Goal: Answer question/provide support

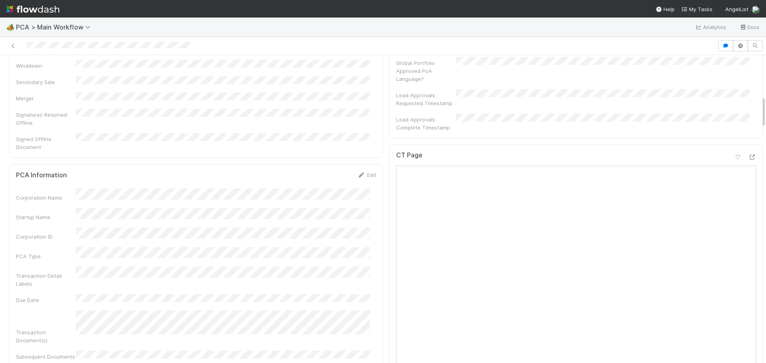
scroll to position [399, 0]
click at [748, 154] on icon at bounding box center [752, 156] width 8 height 5
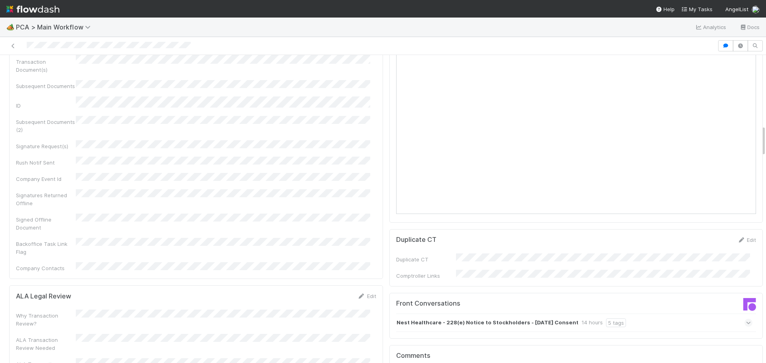
scroll to position [678, 0]
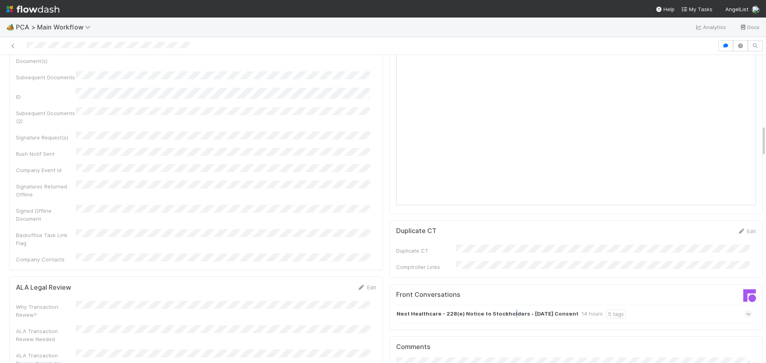
drag, startPoint x: 498, startPoint y: 272, endPoint x: 501, endPoint y: 277, distance: 6.1
click at [501, 305] on div "Nest Healthcare - 228(e) Notice to Stockholders - 8-7-2025 Consent 14 hours 5 t…" at bounding box center [574, 314] width 357 height 18
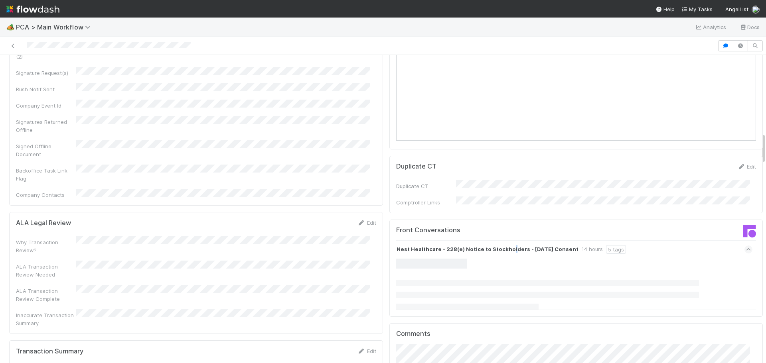
scroll to position [758, 0]
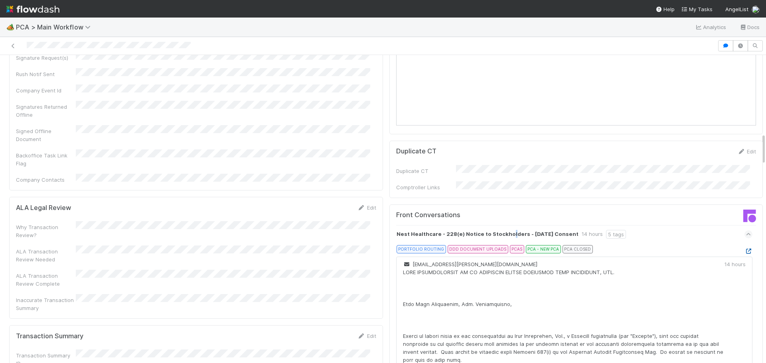
click at [744, 249] on icon at bounding box center [748, 251] width 8 height 5
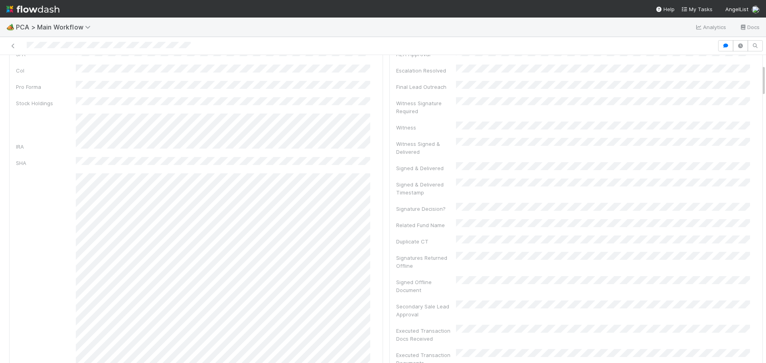
scroll to position [122, 0]
click at [715, 187] on div "Lead Approval(s) Complete ALA Approval Escalation Resolved Final Lead Outreach …" at bounding box center [576, 196] width 360 height 424
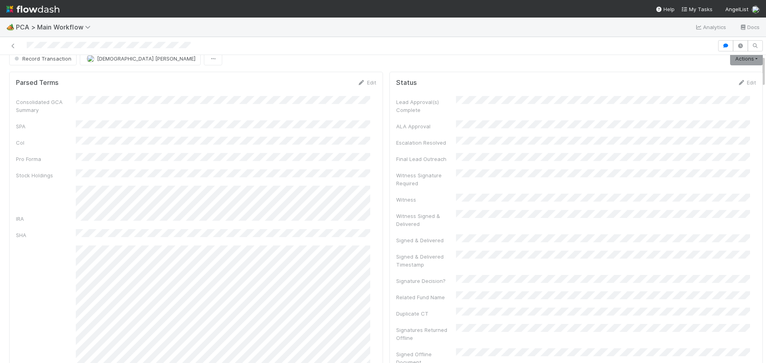
scroll to position [0, 0]
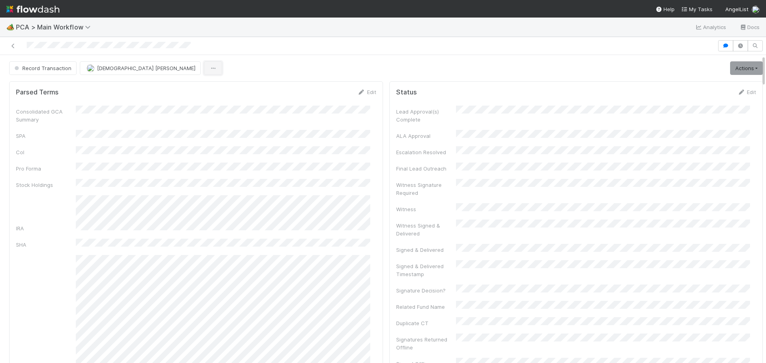
click at [209, 71] on icon "button" at bounding box center [213, 68] width 8 height 5
click at [183, 69] on div "Duplicate Delete" at bounding box center [383, 181] width 766 height 363
click at [53, 69] on span "Record Transaction" at bounding box center [42, 68] width 59 height 6
click at [261, 63] on div at bounding box center [383, 181] width 766 height 363
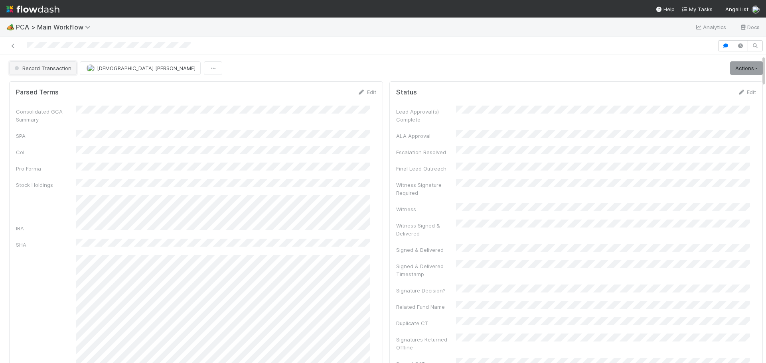
click at [39, 69] on span "Record Transaction" at bounding box center [42, 68] width 59 height 6
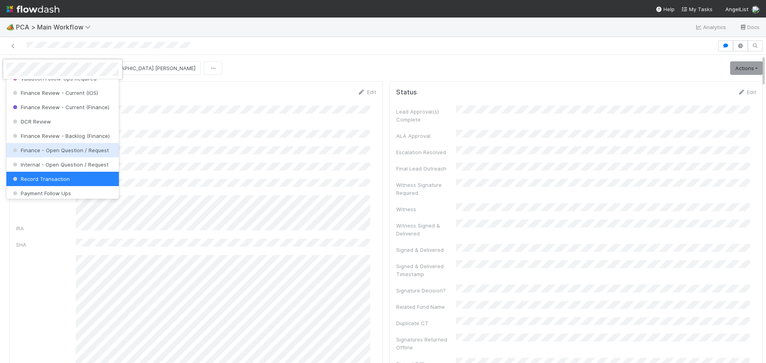
click at [86, 158] on div "Finance - Open Question / Request" at bounding box center [62, 150] width 112 height 14
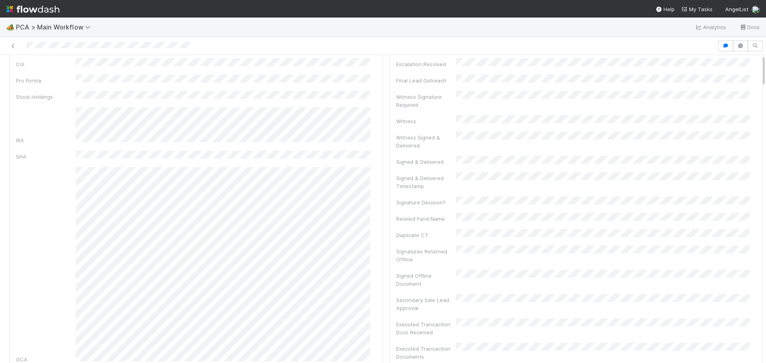
scroll to position [0, 0]
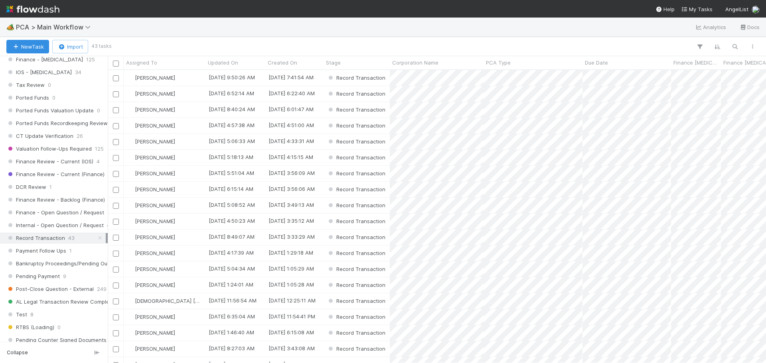
scroll to position [558, 0]
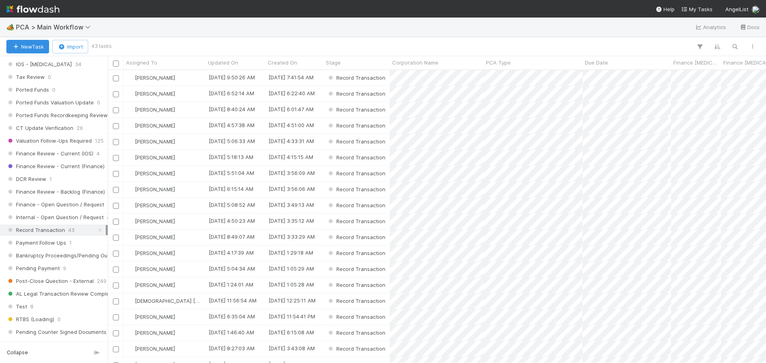
click at [44, 232] on span "Record Transaction" at bounding box center [35, 230] width 59 height 10
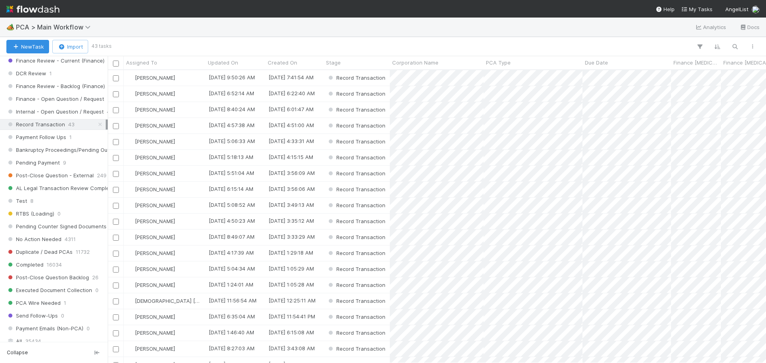
scroll to position [678, 0]
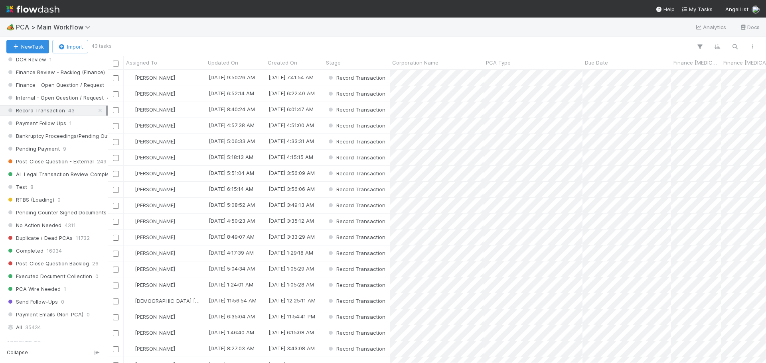
click at [53, 111] on span "Record Transaction" at bounding box center [35, 111] width 59 height 10
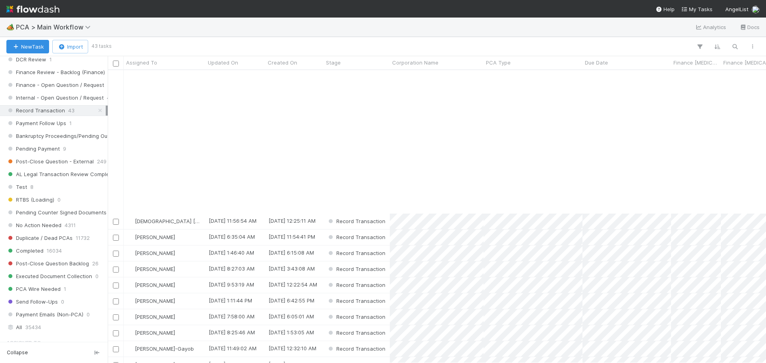
scroll to position [239, 0]
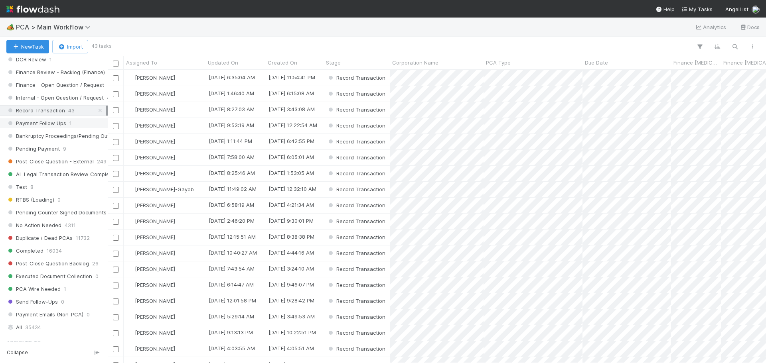
click at [46, 127] on span "Payment Follow Ups" at bounding box center [36, 123] width 60 height 10
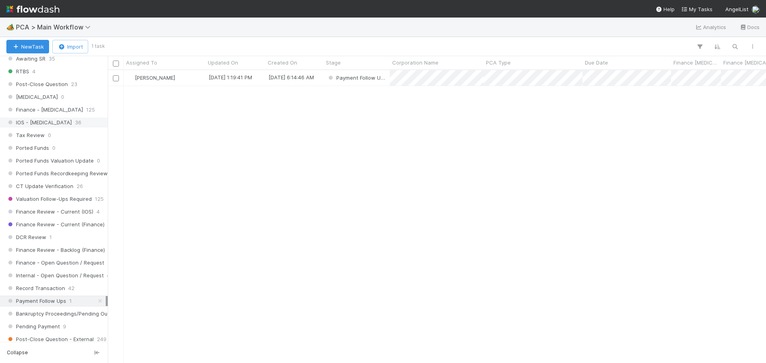
scroll to position [518, 0]
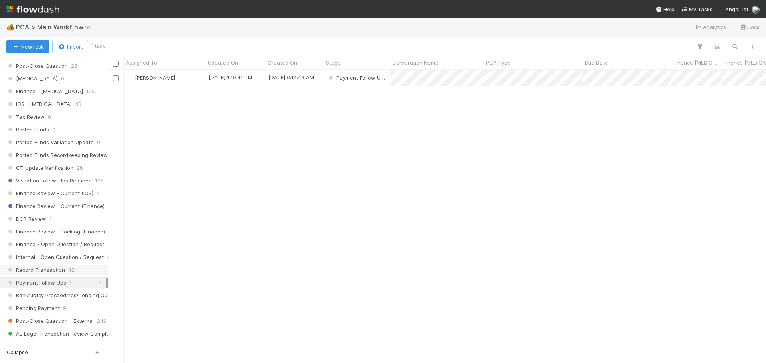
click at [49, 269] on span "Record Transaction" at bounding box center [35, 270] width 59 height 10
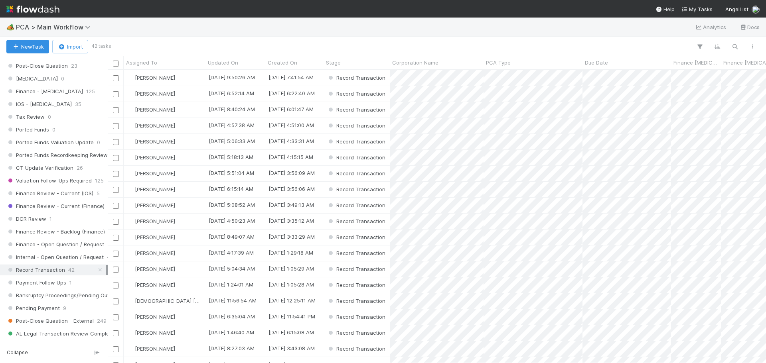
scroll to position [287, 652]
click at [699, 45] on icon "button" at bounding box center [699, 46] width 8 height 7
click at [595, 74] on button "Add Filter" at bounding box center [576, 71] width 239 height 12
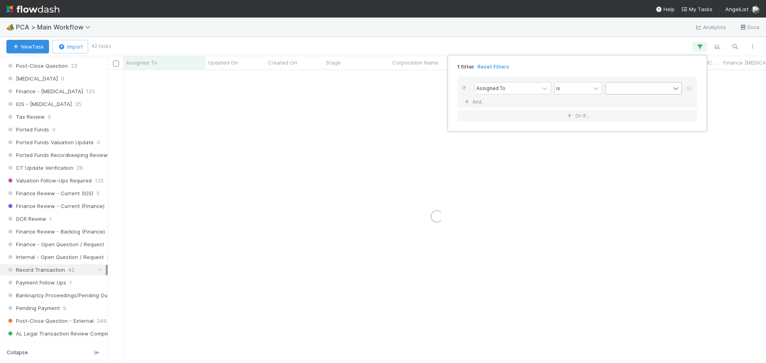
click at [677, 87] on icon at bounding box center [676, 89] width 8 height 8
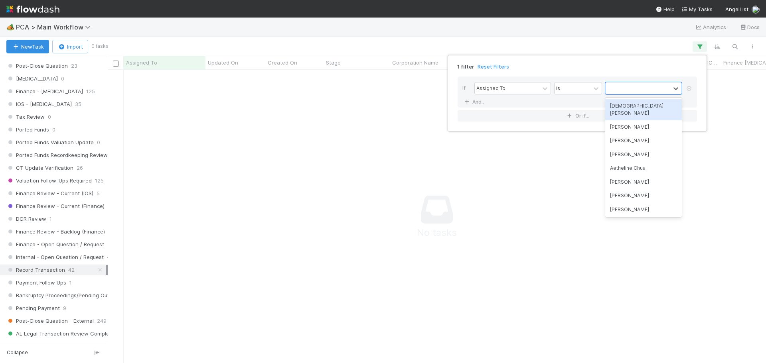
click at [628, 112] on div "[DEMOGRAPHIC_DATA] [PERSON_NAME]" at bounding box center [643, 109] width 77 height 21
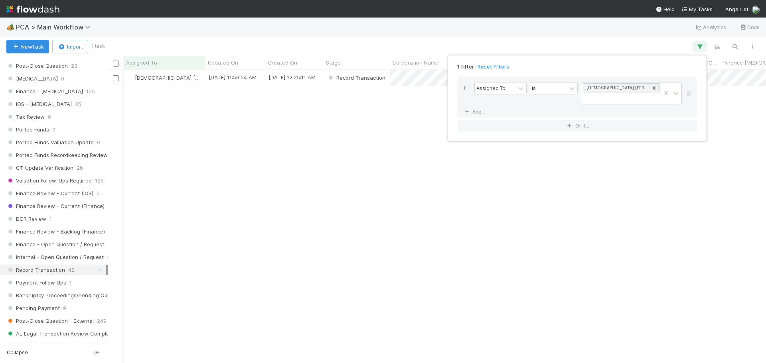
click at [719, 93] on div "1 filter Reset Filters If Assigned To is Cristantine Angelus Caparos And.. Or i…" at bounding box center [383, 181] width 766 height 363
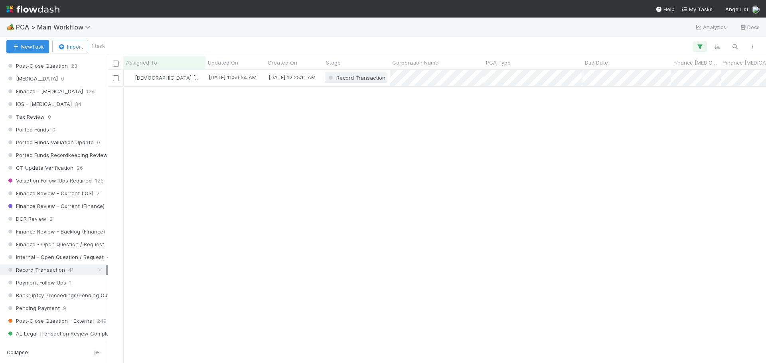
click at [355, 81] on div "Record Transaction" at bounding box center [356, 78] width 59 height 8
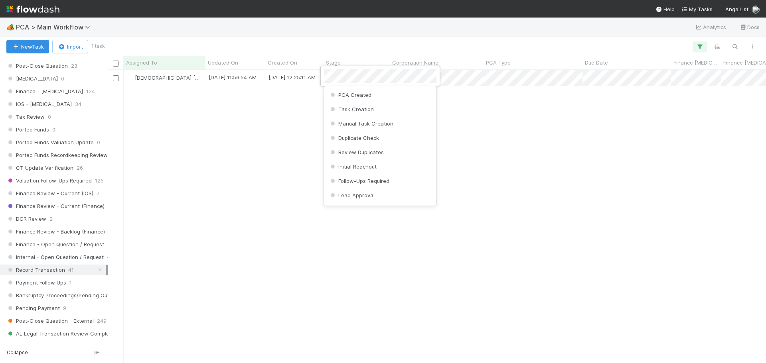
scroll to position [397, 0]
click at [506, 164] on div at bounding box center [383, 181] width 766 height 363
click at [500, 140] on div at bounding box center [383, 181] width 766 height 363
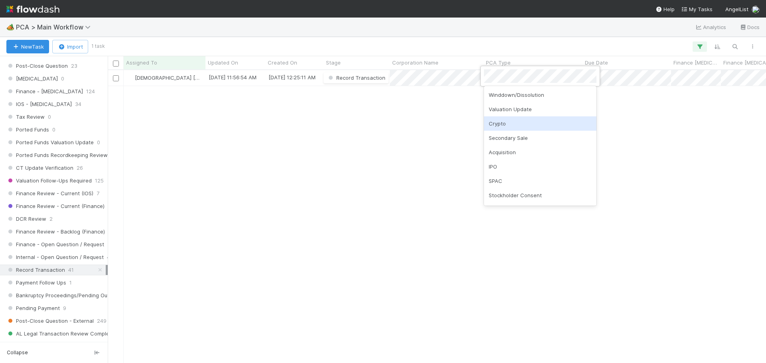
click at [426, 132] on div at bounding box center [383, 181] width 766 height 363
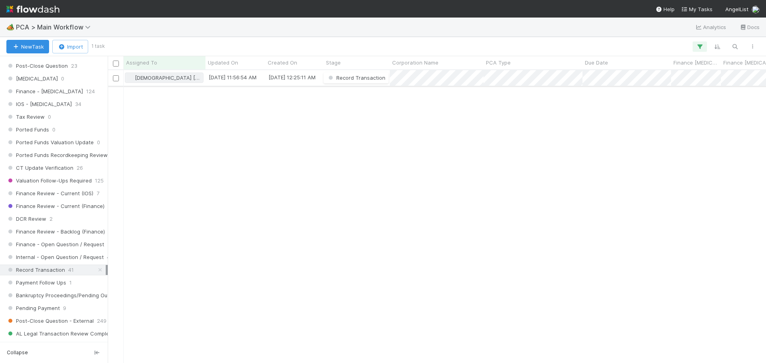
click at [163, 79] on span "[DEMOGRAPHIC_DATA] [PERSON_NAME]" at bounding box center [184, 78] width 98 height 6
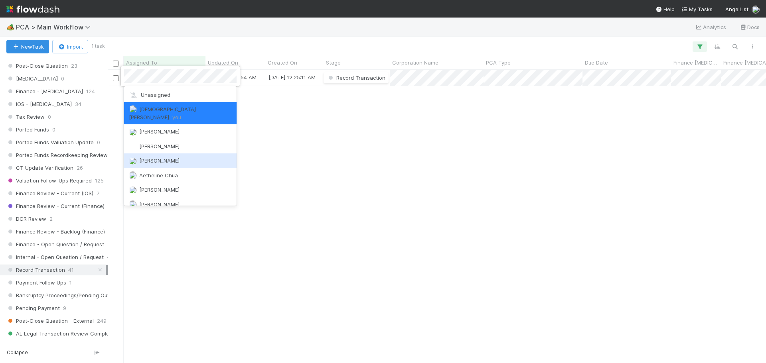
click at [275, 129] on div at bounding box center [383, 181] width 766 height 363
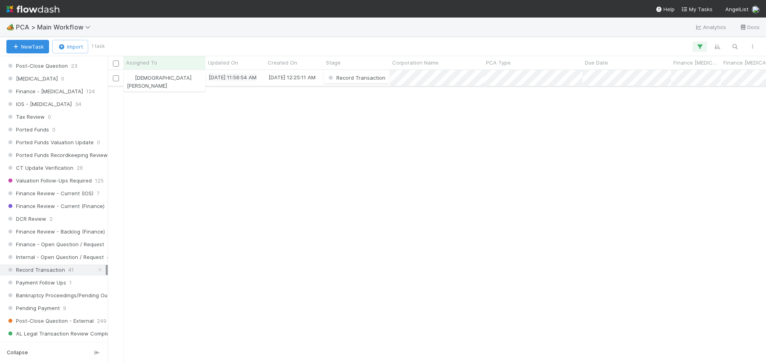
click at [249, 79] on div "8/26/25, 11:56:54 AM" at bounding box center [233, 77] width 48 height 8
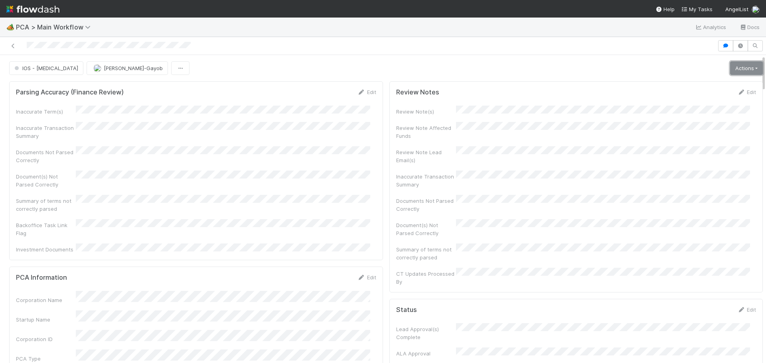
click at [739, 69] on link "Actions" at bounding box center [746, 68] width 33 height 14
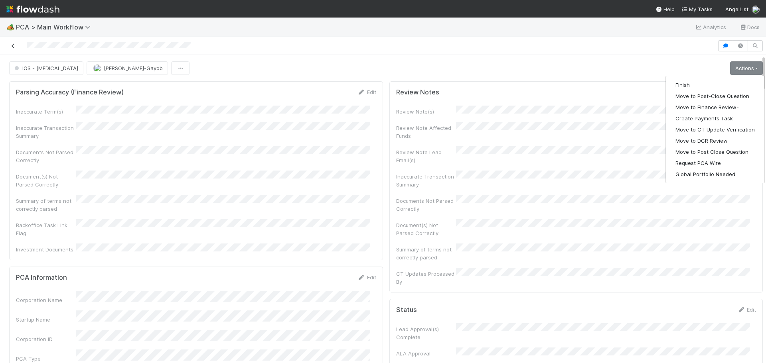
click at [12, 46] on icon at bounding box center [13, 45] width 8 height 5
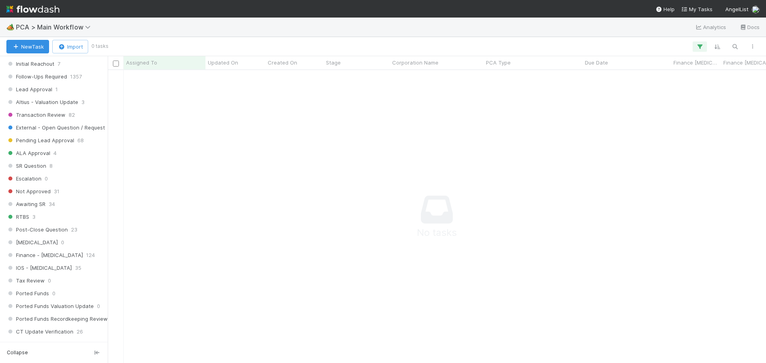
scroll to position [359, 0]
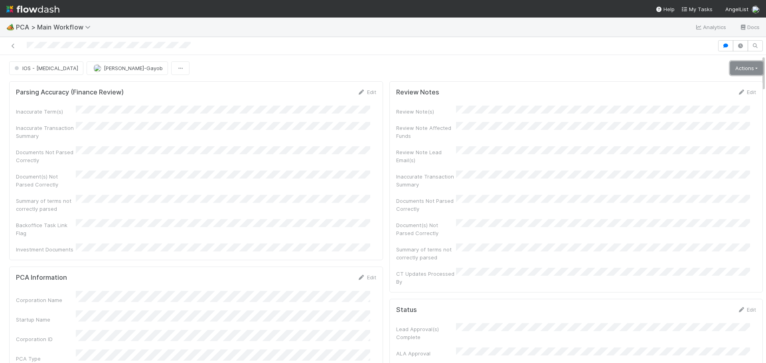
click at [746, 71] on link "Actions" at bounding box center [746, 68] width 33 height 14
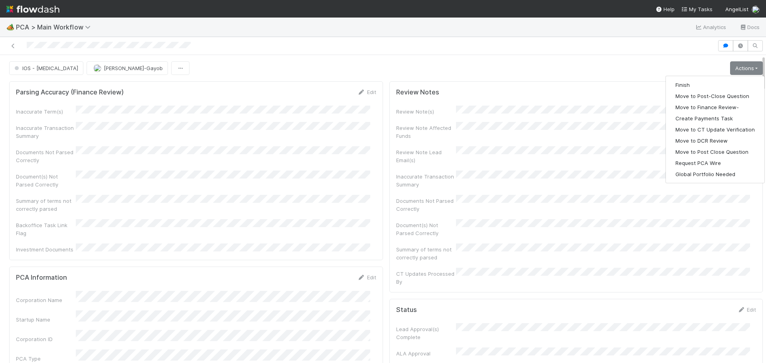
click at [483, 48] on div at bounding box center [358, 45] width 711 height 11
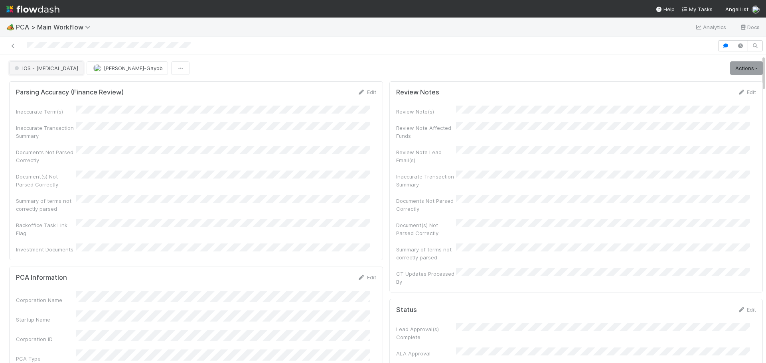
click at [30, 67] on span "IOS - [MEDICAL_DATA]" at bounding box center [45, 68] width 65 height 6
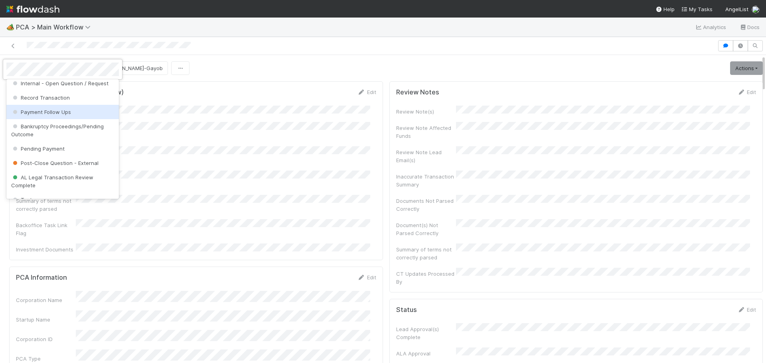
scroll to position [439, 0]
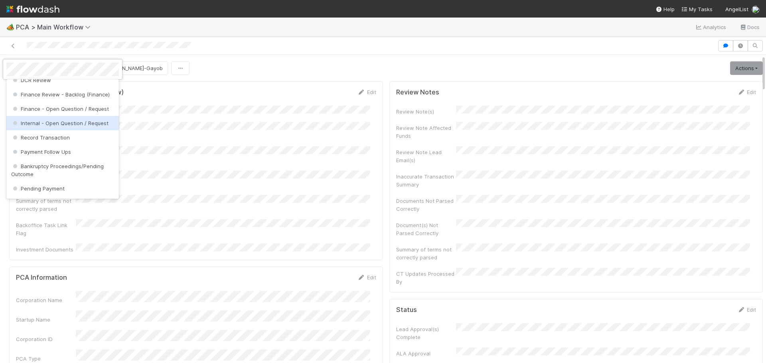
click at [74, 130] on div "Internal - Open Question / Request" at bounding box center [62, 123] width 112 height 14
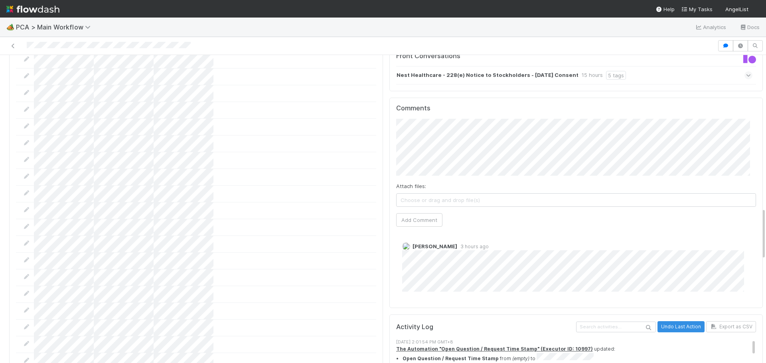
scroll to position [917, 0]
click at [668, 236] on div "[PERSON_NAME] 3 hours ago" at bounding box center [579, 263] width 366 height 55
click at [430, 193] on span "Choose or drag and drop file(s)" at bounding box center [575, 199] width 359 height 13
click at [634, 182] on div "Attach files: Choose or drag and drop file(s)" at bounding box center [576, 194] width 360 height 25
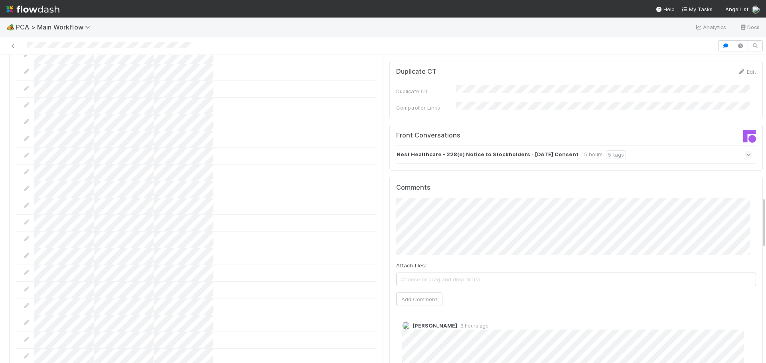
scroll to position [877, 0]
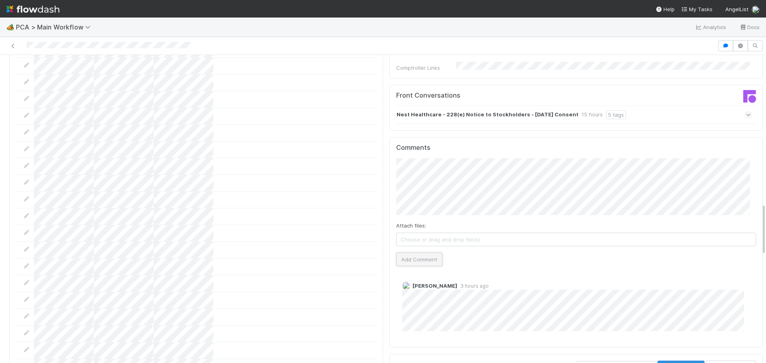
click at [406, 253] on button "Add Comment" at bounding box center [419, 260] width 46 height 14
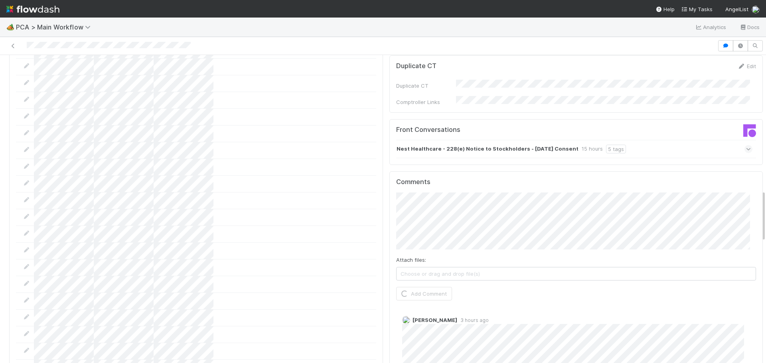
scroll to position [798, 0]
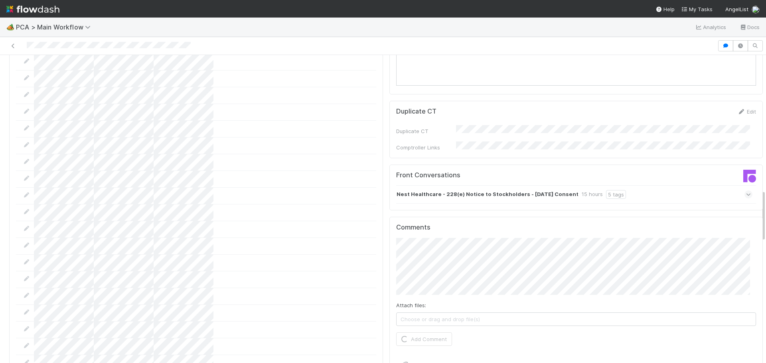
click at [680, 224] on div "Comments Attach files: Choose or drag and drop file(s) Add Comment Roselyn de V…" at bounding box center [576, 322] width 360 height 197
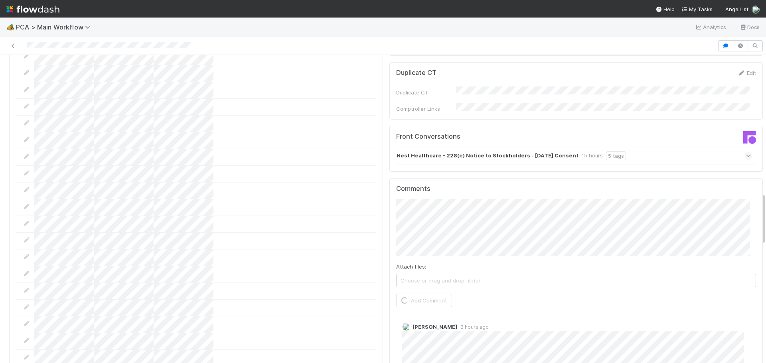
scroll to position [877, 0]
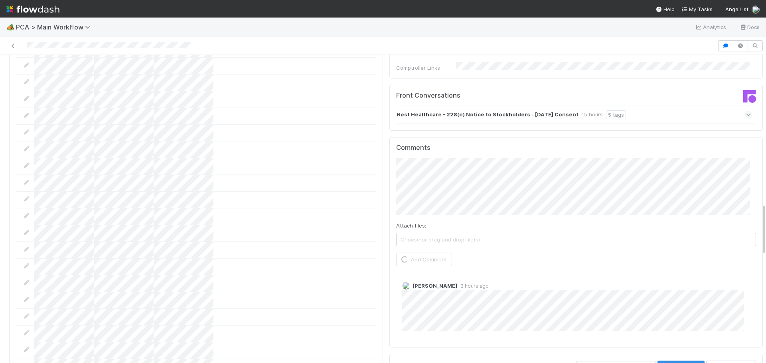
click at [375, 126] on div "PCA Information Edit Corporation Name Startup Name Corporation ID PCA Type Tran…" at bounding box center [386, 157] width 760 height 1913
click at [682, 137] on div "Comments Attach files: Choose or drag and drop file(s) Add Comment Roselyn de V…" at bounding box center [576, 242] width 374 height 211
